Goal: Information Seeking & Learning: Learn about a topic

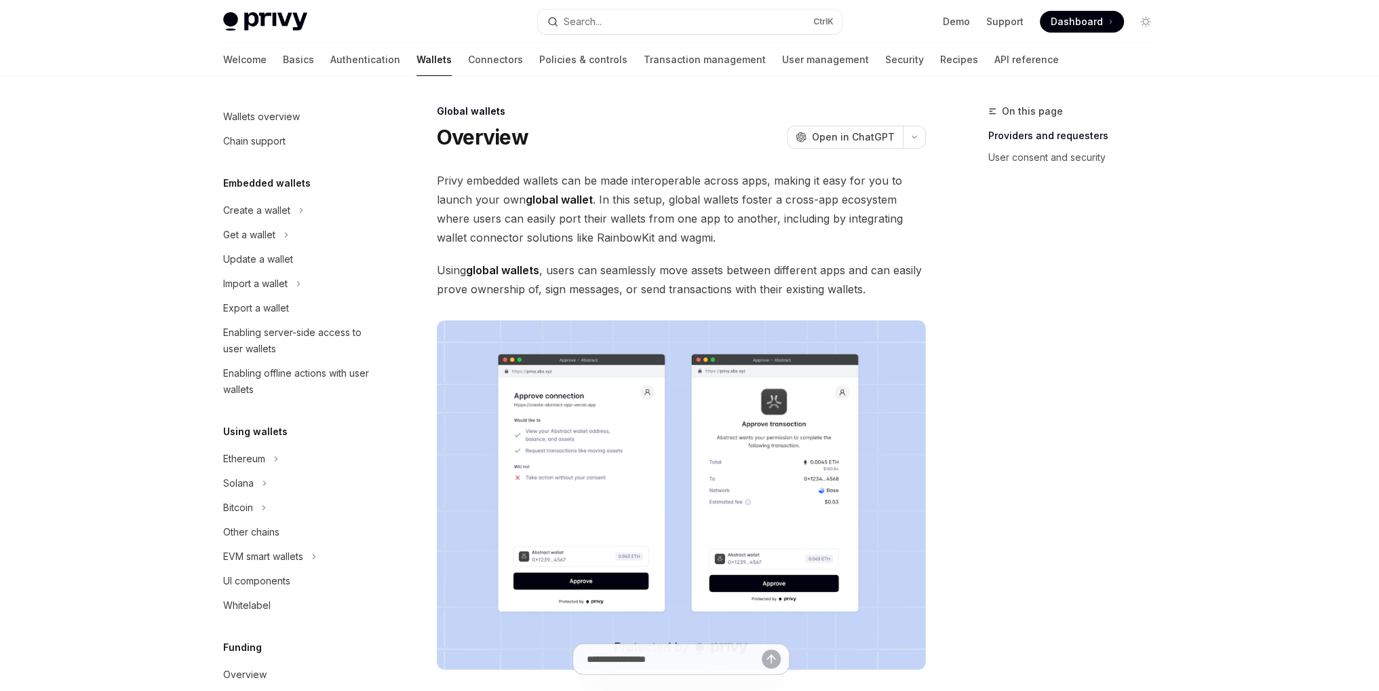
scroll to position [475, 0]
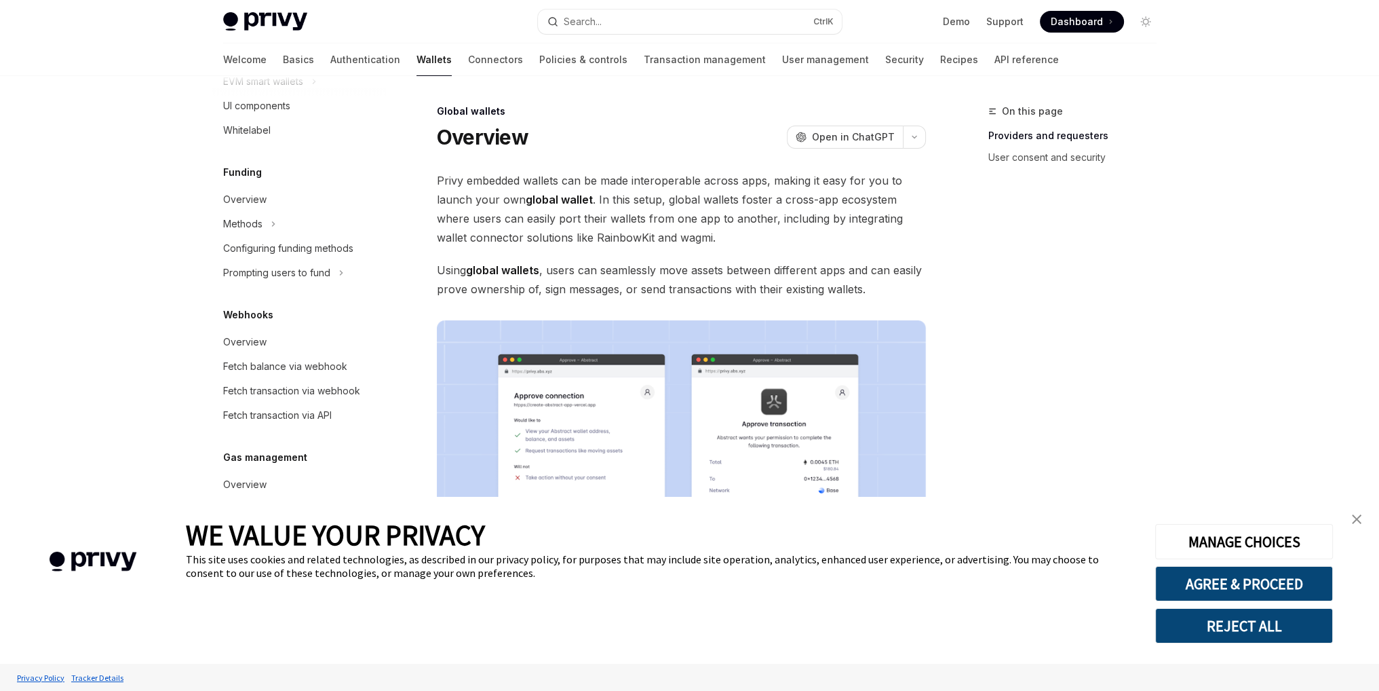
type textarea "*"
click at [1271, 625] on button "REJECT ALL" at bounding box center [1245, 625] width 178 height 35
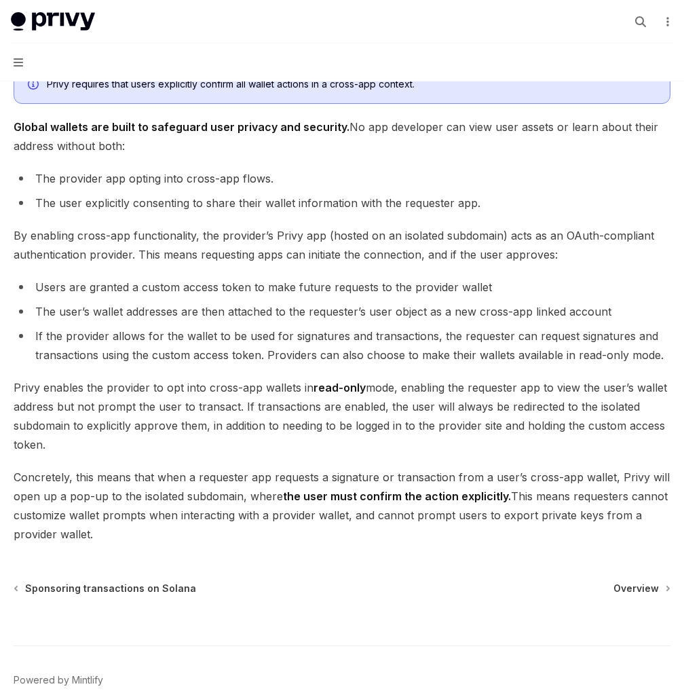
scroll to position [1018, 0]
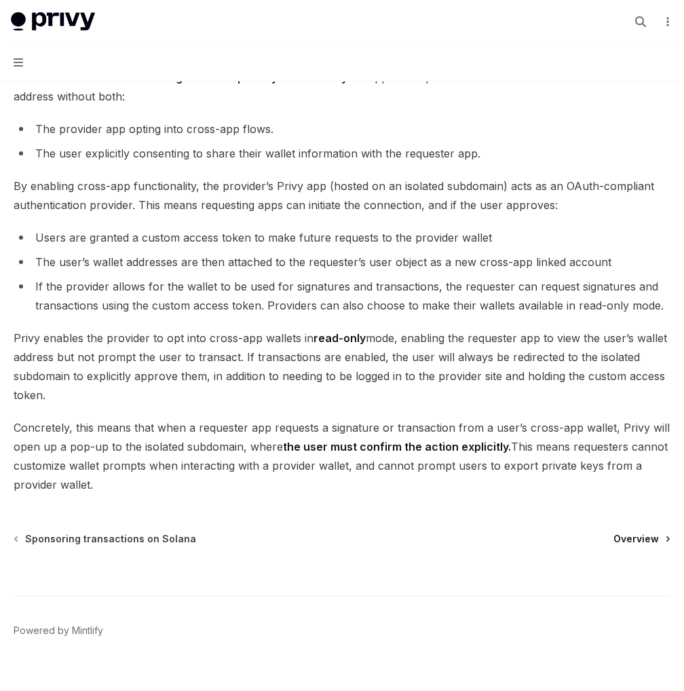
click at [642, 532] on span "Overview" at bounding box center [635, 539] width 45 height 14
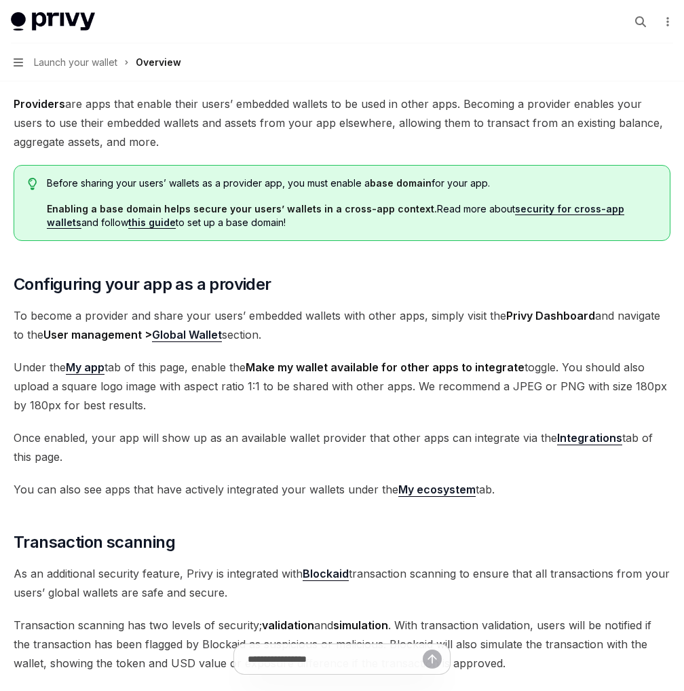
scroll to position [136, 0]
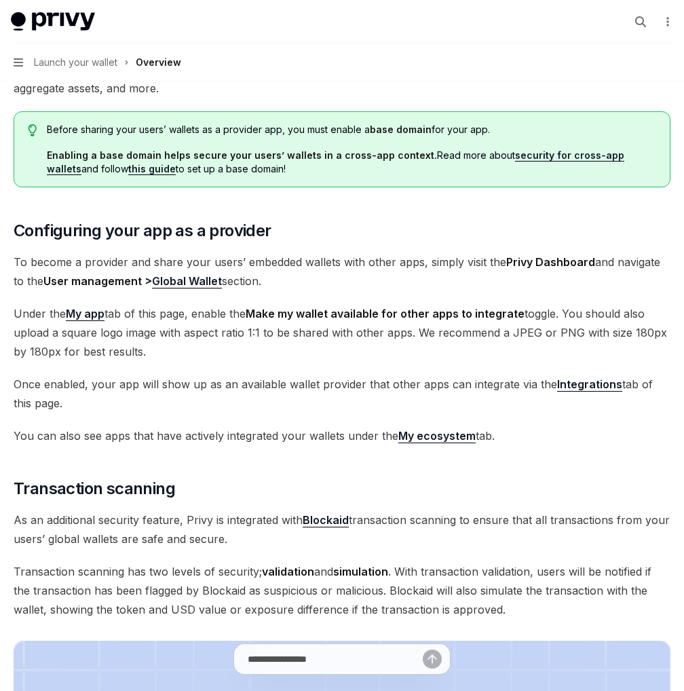
type textarea "*"
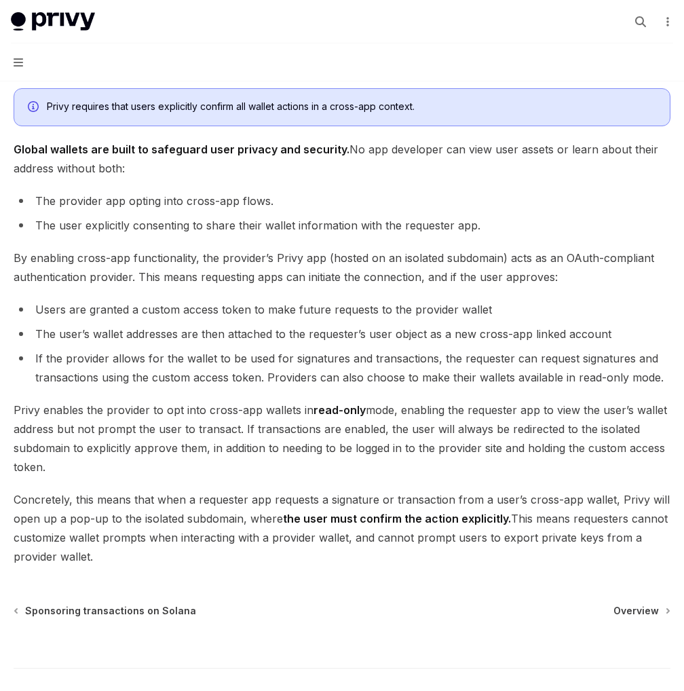
scroll to position [950, 0]
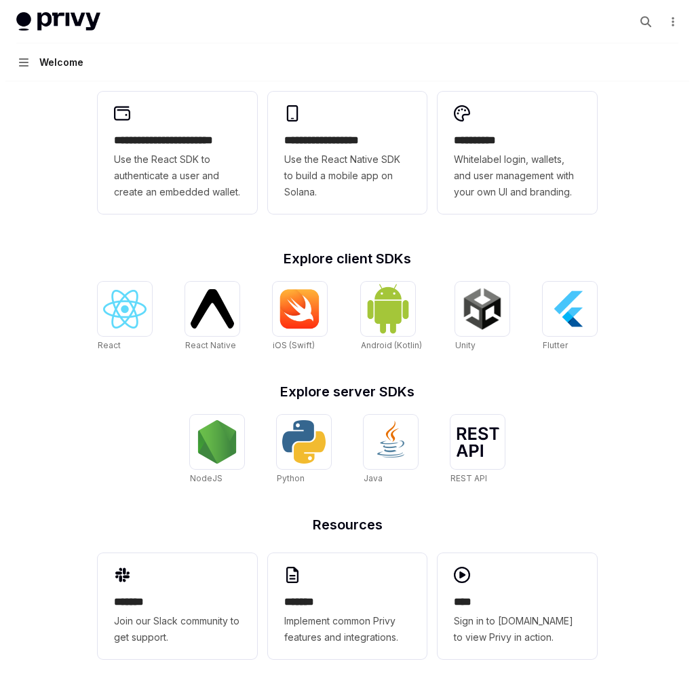
scroll to position [377, 0]
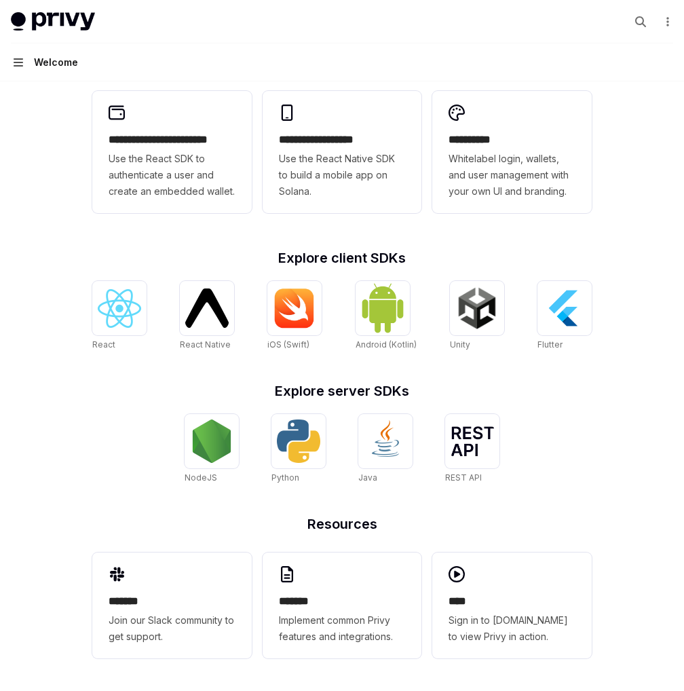
click at [17, 62] on icon "button" at bounding box center [18, 62] width 9 height 8
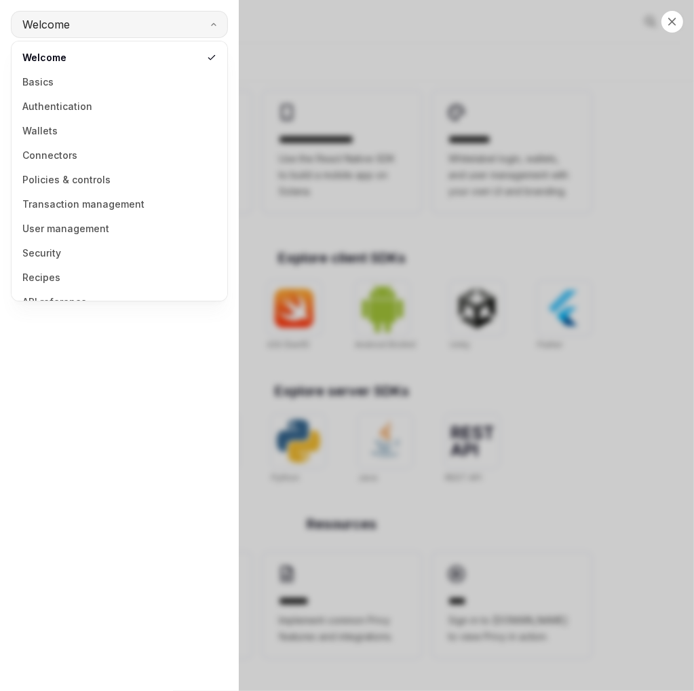
click at [193, 19] on button "Welcome" at bounding box center [119, 24] width 217 height 27
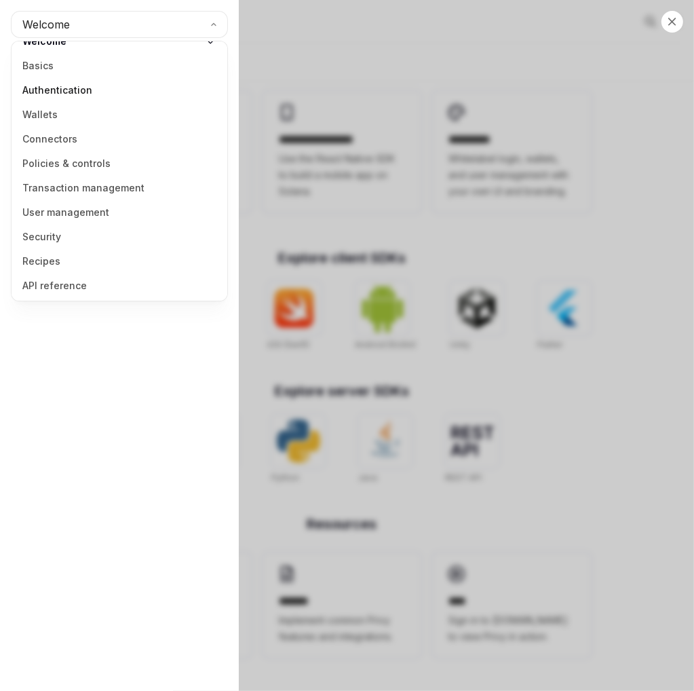
scroll to position [17, 0]
click at [46, 112] on link "Wallets" at bounding box center [120, 114] width 208 height 24
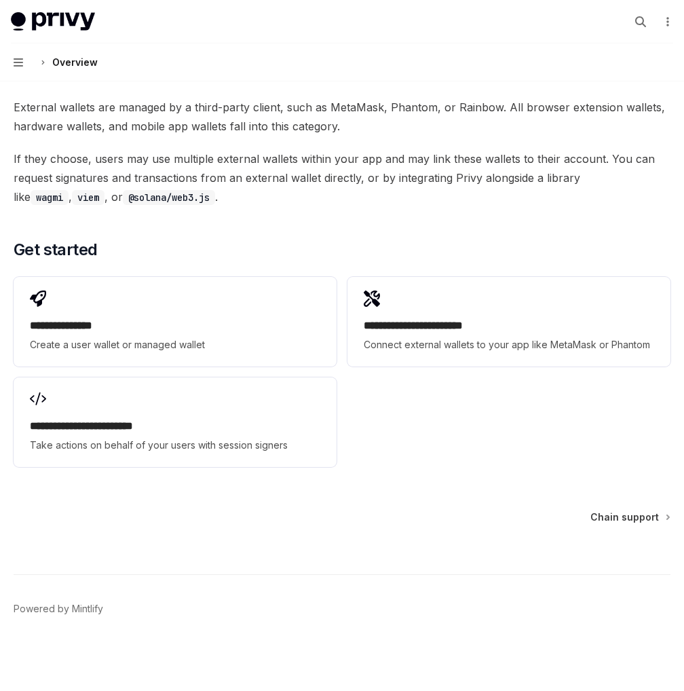
click at [24, 56] on button "Navigation Overview" at bounding box center [342, 62] width 684 height 38
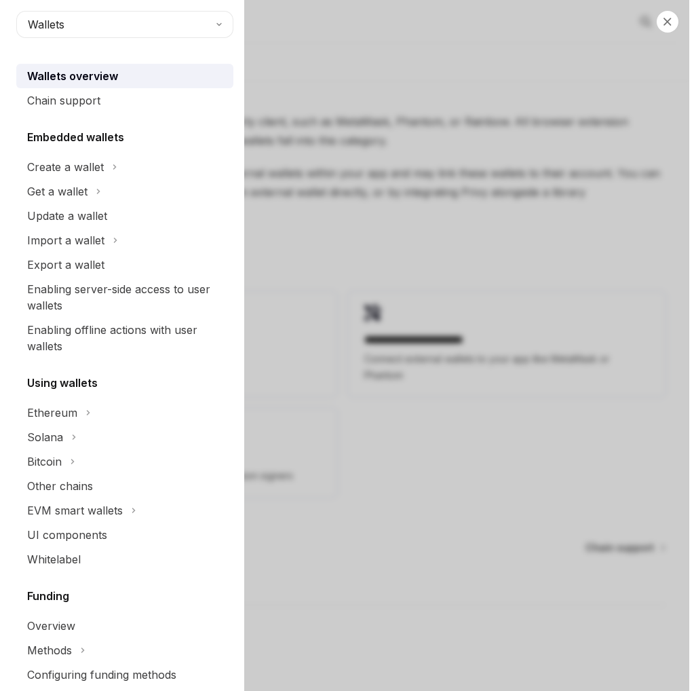
scroll to position [1892, 0]
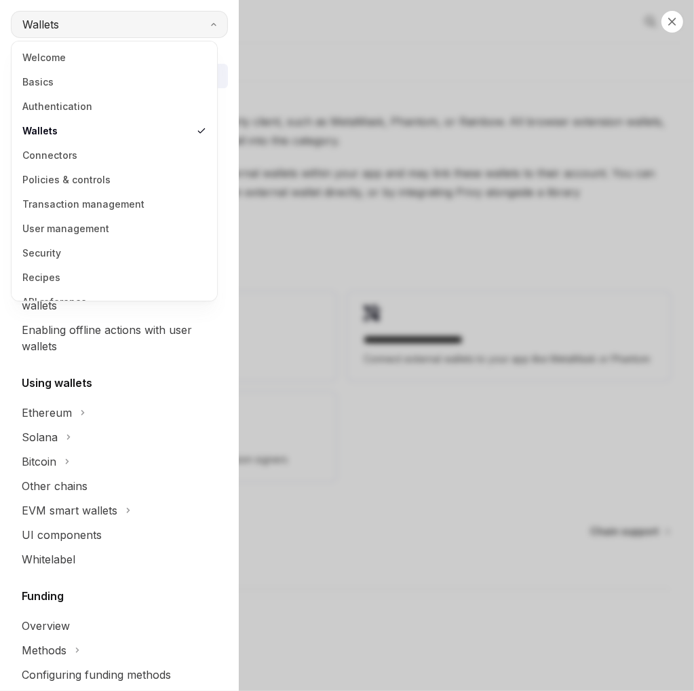
click at [69, 33] on button "Wallets" at bounding box center [119, 24] width 217 height 27
click at [62, 105] on link "Authentication" at bounding box center [114, 106] width 197 height 24
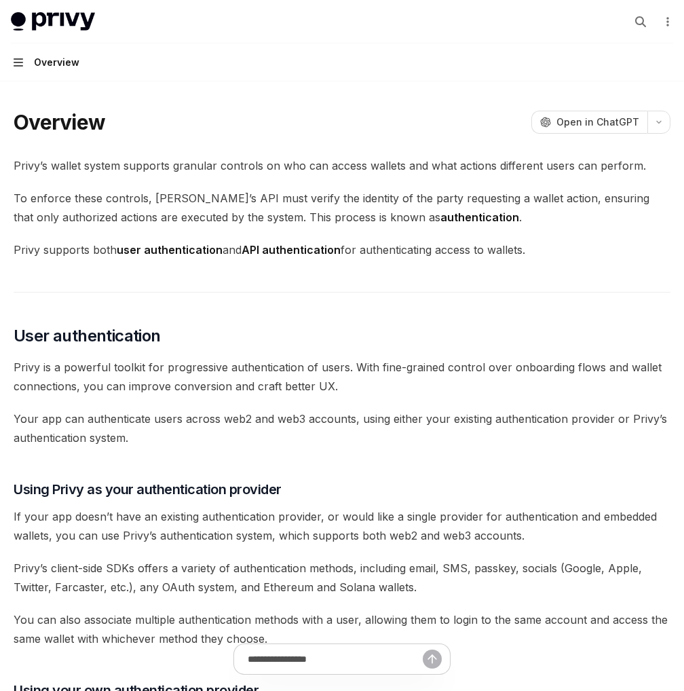
click at [22, 60] on icon "button" at bounding box center [18, 62] width 9 height 11
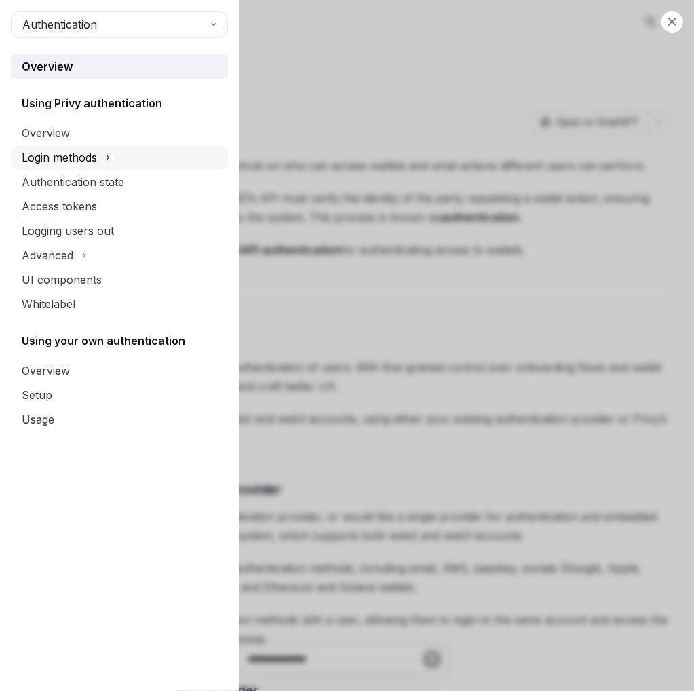
click at [58, 158] on div "Login methods" at bounding box center [59, 157] width 75 height 16
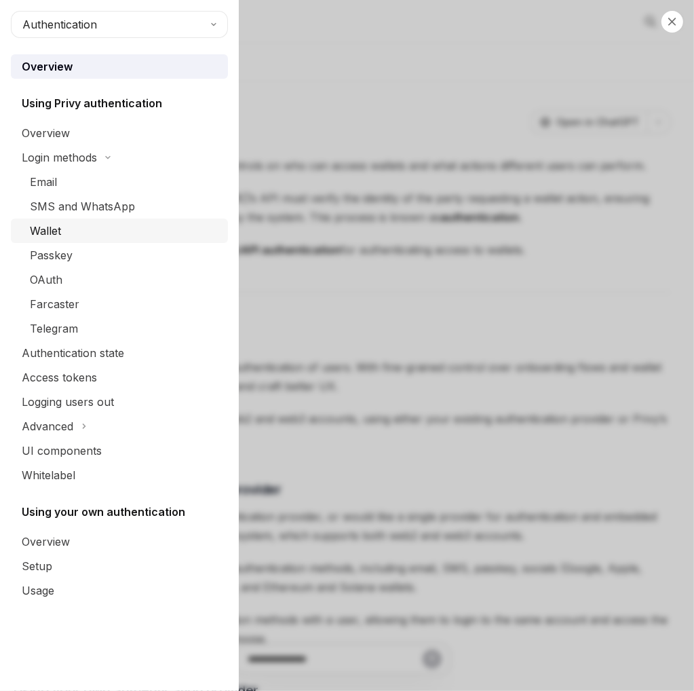
click at [52, 235] on div "Wallet" at bounding box center [45, 231] width 31 height 16
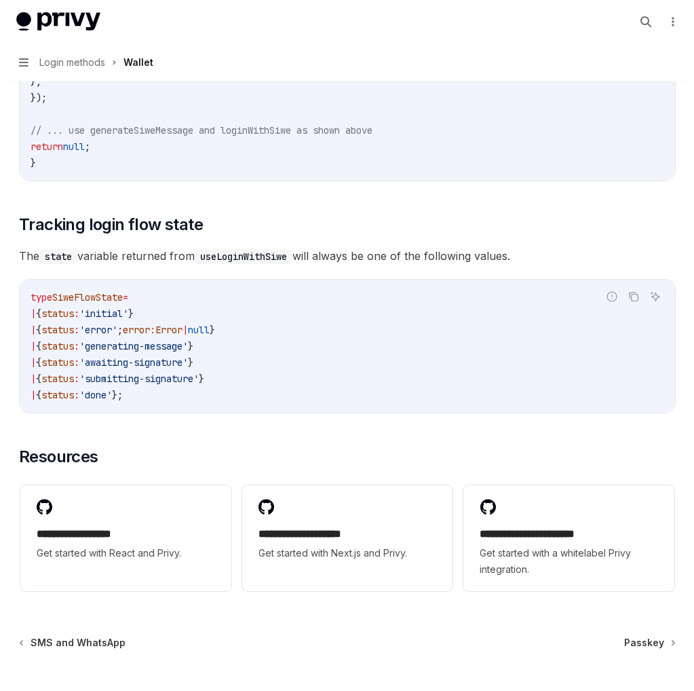
scroll to position [3350, 0]
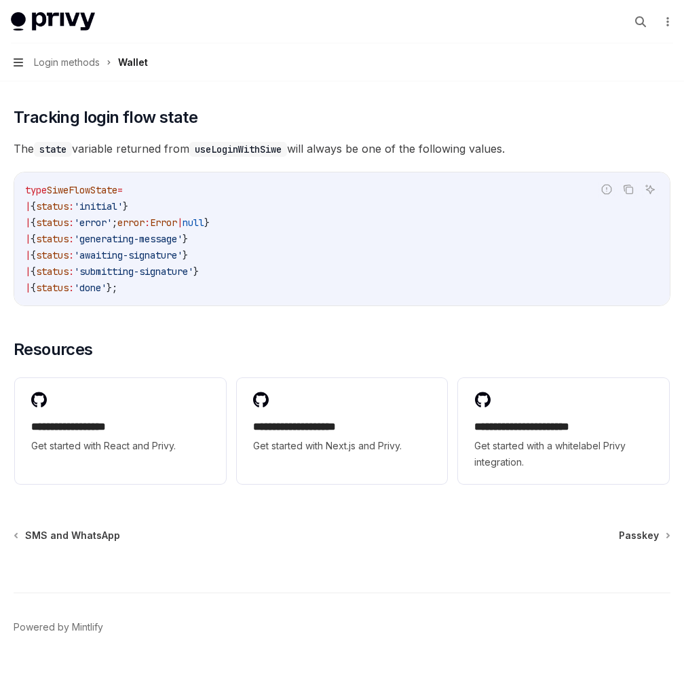
click at [18, 63] on icon "button" at bounding box center [18, 62] width 9 height 8
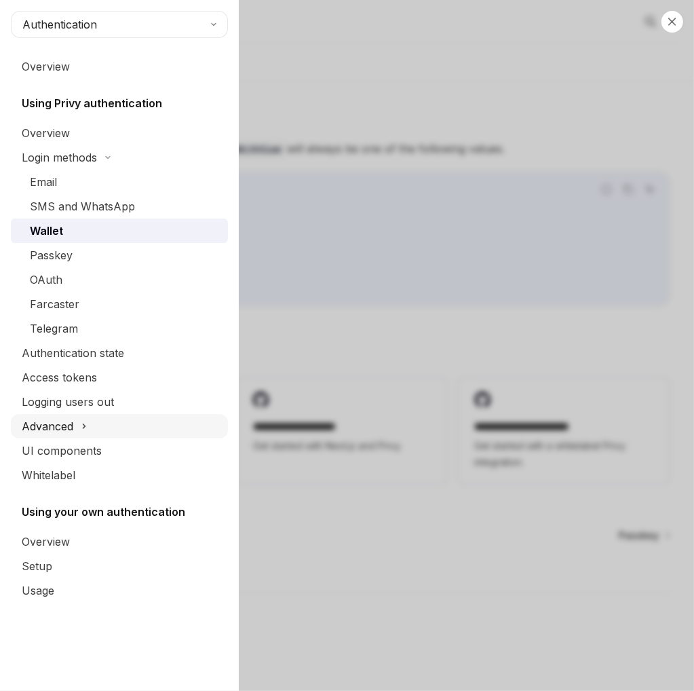
click at [74, 424] on div "Advanced" at bounding box center [119, 426] width 217 height 24
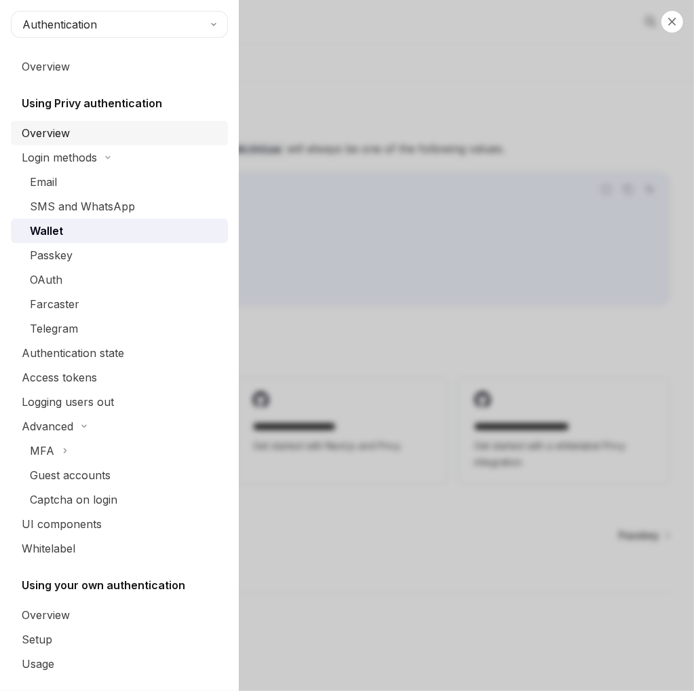
click at [75, 128] on div "Overview" at bounding box center [121, 133] width 198 height 16
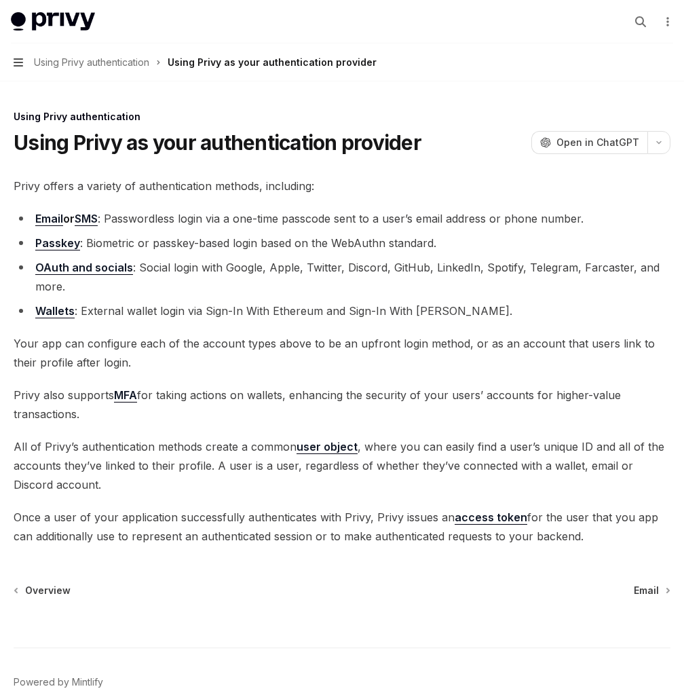
click at [18, 63] on icon "button" at bounding box center [18, 62] width 9 height 11
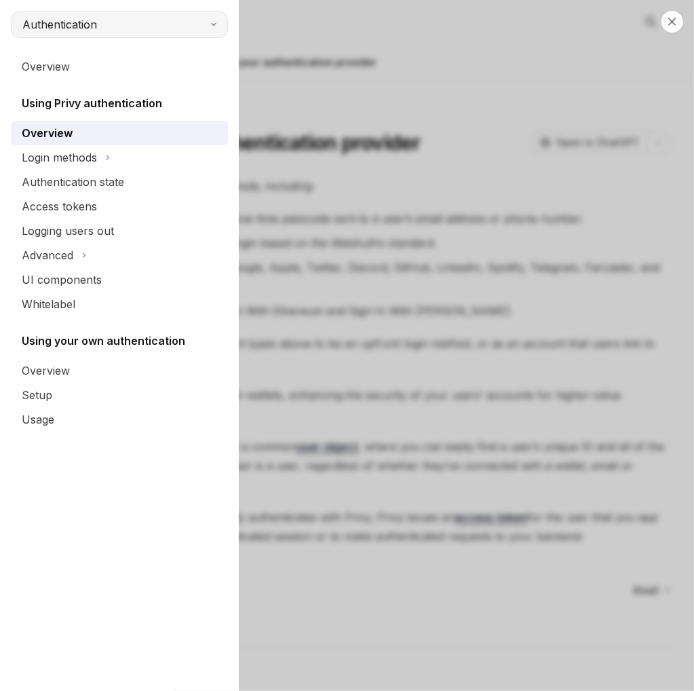
click at [121, 24] on button "Authentication" at bounding box center [119, 24] width 217 height 27
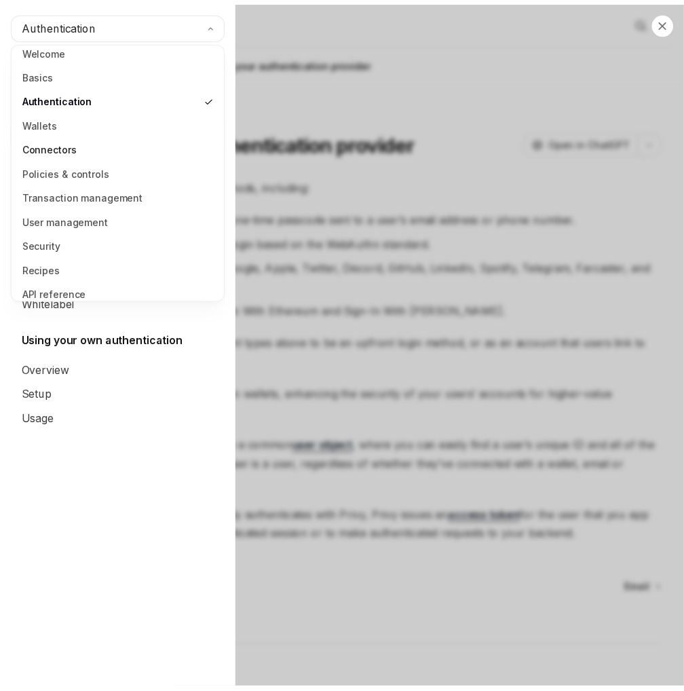
scroll to position [17, 0]
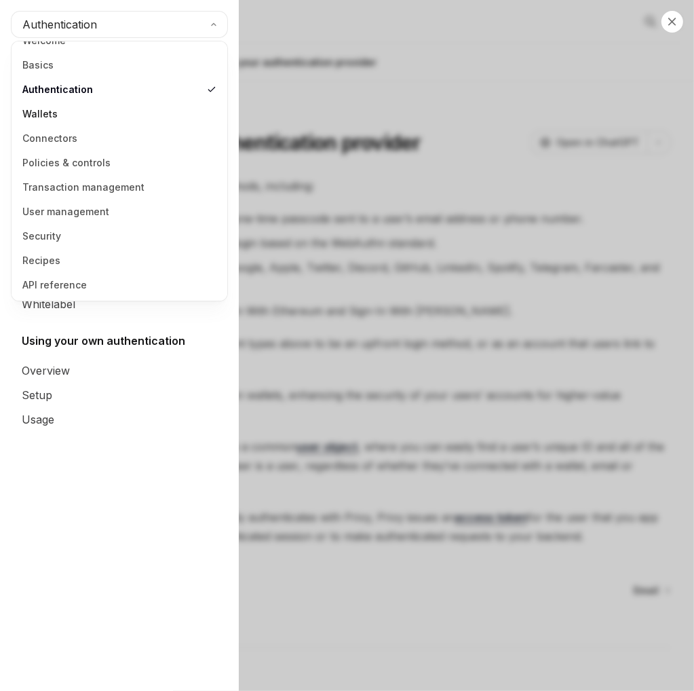
click at [42, 115] on link "Wallets" at bounding box center [120, 114] width 208 height 24
type textarea "*"
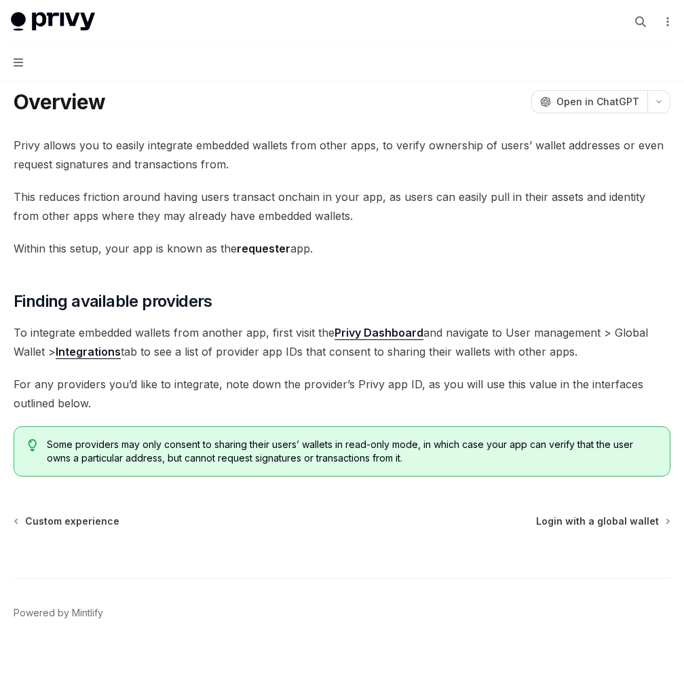
scroll to position [45, 0]
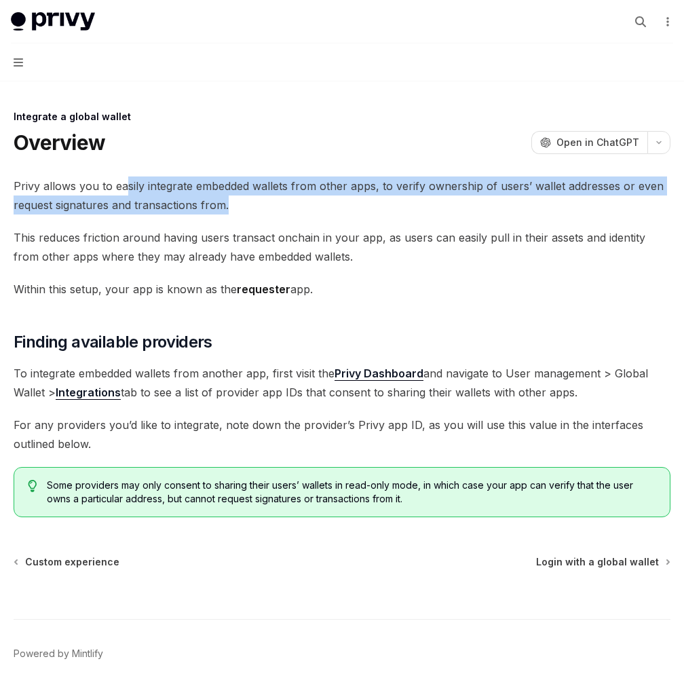
drag, startPoint x: 128, startPoint y: 183, endPoint x: 383, endPoint y: 208, distance: 256.4
click at [383, 208] on span "Privy allows you to easily integrate embedded wallets from other apps, to verif…" at bounding box center [342, 195] width 657 height 38
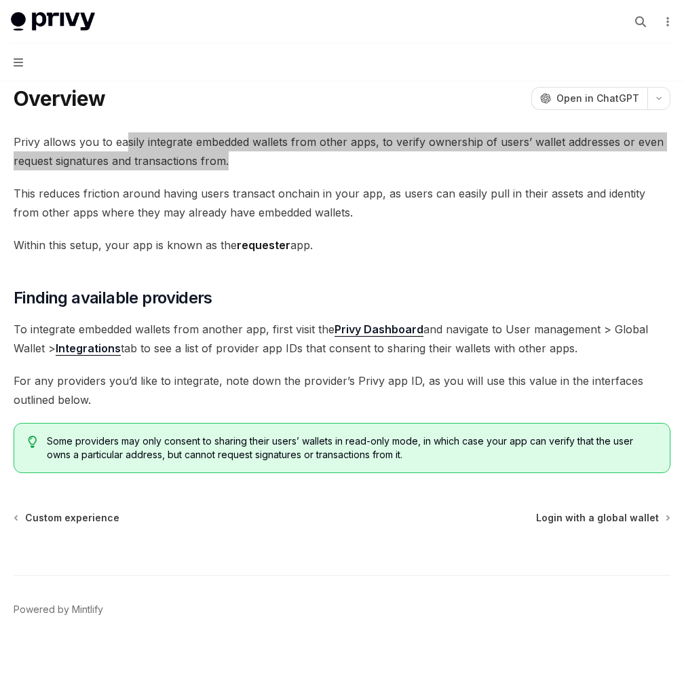
scroll to position [45, 0]
